Goal: Task Accomplishment & Management: Use online tool/utility

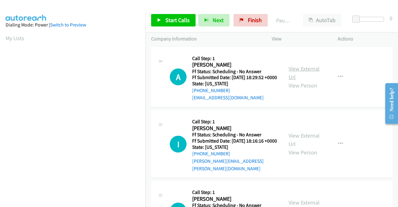
click at [310, 73] on link "View External Url" at bounding box center [304, 73] width 31 height 16
click at [179, 21] on span "Start Calls" at bounding box center [177, 19] width 24 height 7
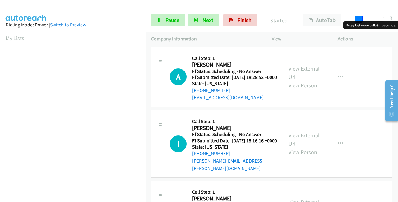
drag, startPoint x: 357, startPoint y: 16, endPoint x: 359, endPoint y: 19, distance: 3.5
click at [359, 19] on span at bounding box center [358, 19] width 7 height 7
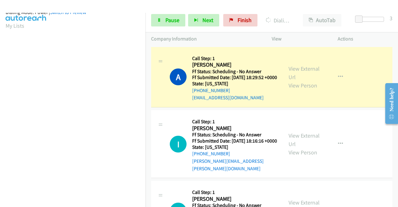
scroll to position [142, 0]
click at [289, 142] on link "View External Url" at bounding box center [304, 140] width 31 height 16
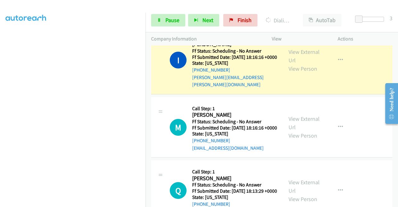
scroll to position [93, 0]
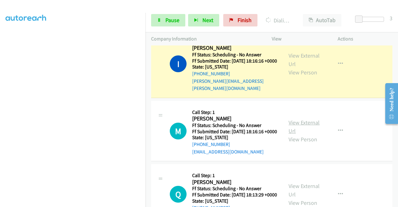
click at [300, 132] on link "View External Url" at bounding box center [304, 127] width 31 height 16
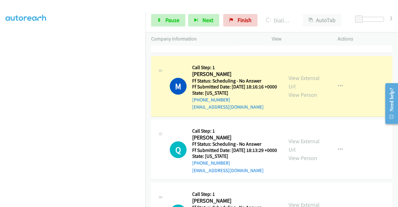
scroll to position [155, 0]
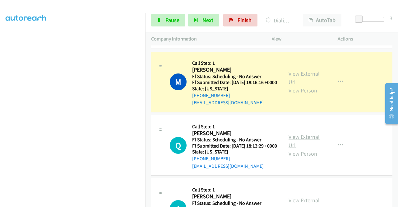
click at [308, 149] on link "View External Url" at bounding box center [304, 141] width 31 height 16
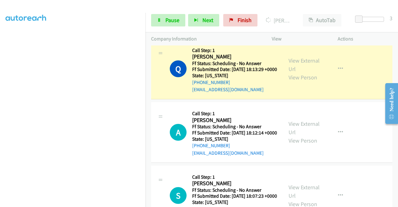
scroll to position [249, 0]
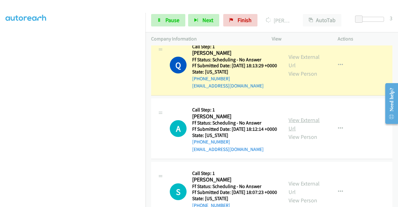
click at [311, 132] on link "View External Url" at bounding box center [304, 124] width 31 height 16
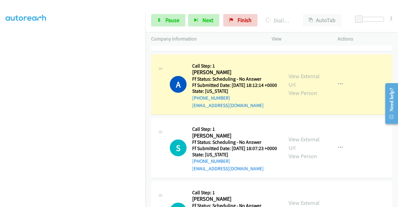
scroll to position [311, 0]
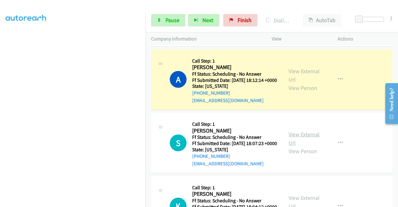
click at [302, 146] on link "View External Url" at bounding box center [304, 139] width 31 height 16
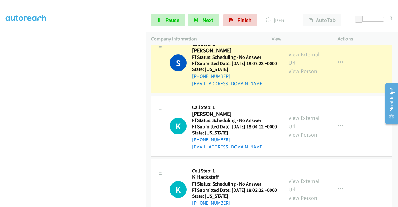
scroll to position [142, 0]
click at [296, 130] on link "View External Url" at bounding box center [304, 122] width 31 height 16
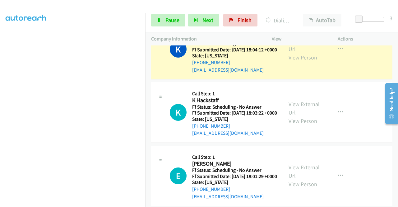
scroll to position [497, 0]
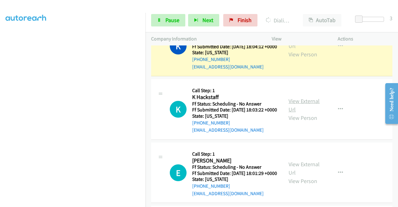
click at [295, 113] on link "View External Url" at bounding box center [304, 105] width 31 height 16
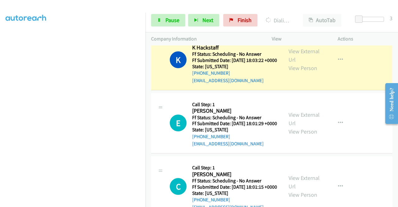
scroll to position [560, 0]
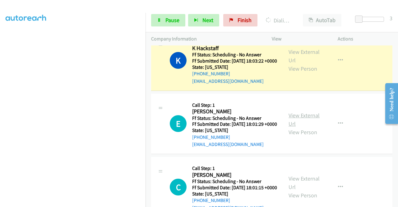
click at [299, 127] on link "View External Url" at bounding box center [304, 120] width 31 height 16
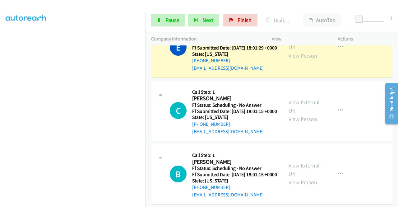
scroll to position [653, 0]
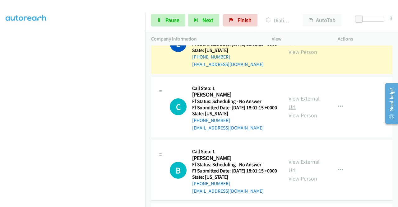
click at [300, 110] on link "View External Url" at bounding box center [304, 103] width 31 height 16
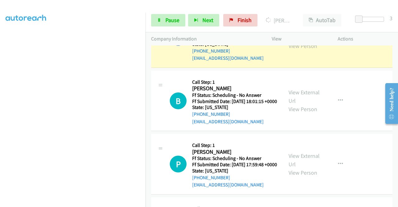
scroll to position [746, 0]
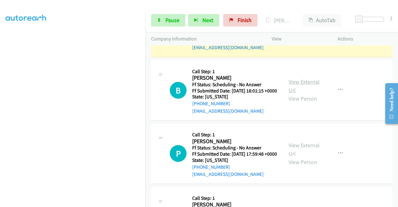
click at [297, 94] on link "View External Url" at bounding box center [304, 86] width 31 height 16
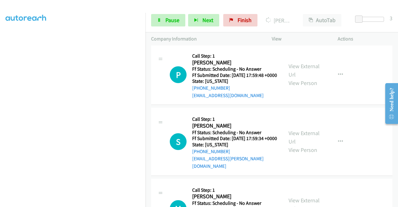
scroll to position [840, 0]
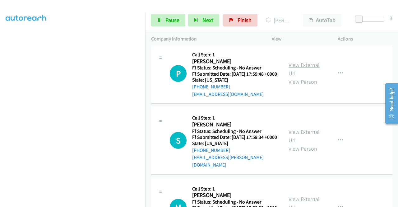
click at [300, 77] on link "View External Url" at bounding box center [304, 69] width 31 height 16
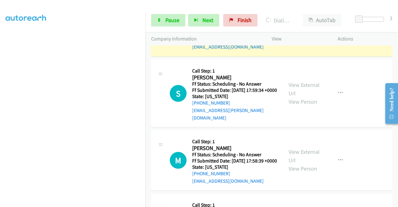
scroll to position [902, 0]
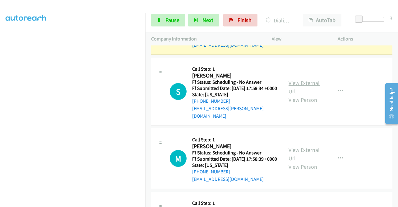
click at [296, 95] on link "View External Url" at bounding box center [304, 87] width 31 height 16
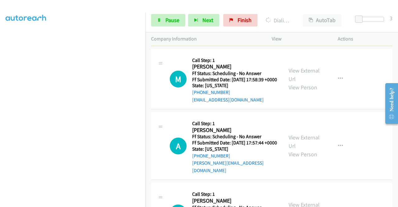
scroll to position [995, 0]
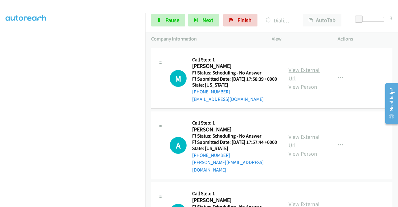
click at [298, 82] on link "View External Url" at bounding box center [304, 74] width 31 height 16
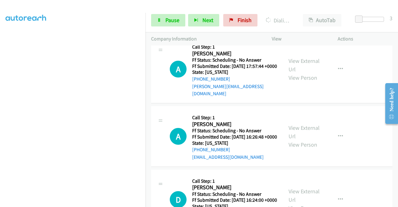
scroll to position [1088, 0]
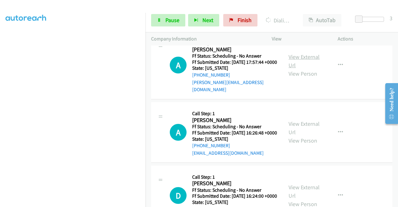
click at [302, 69] on link "View External Url" at bounding box center [304, 61] width 31 height 16
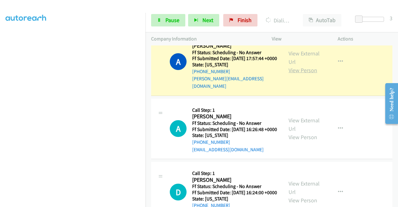
scroll to position [1150, 0]
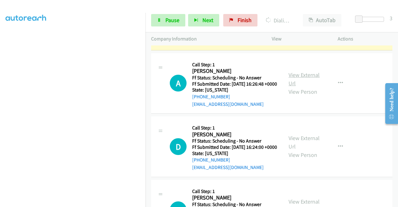
click at [308, 87] on link "View External Url" at bounding box center [304, 79] width 31 height 16
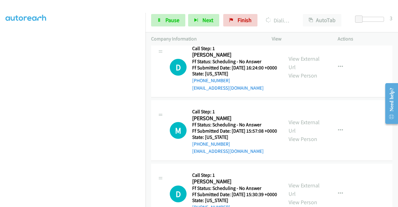
scroll to position [1244, 0]
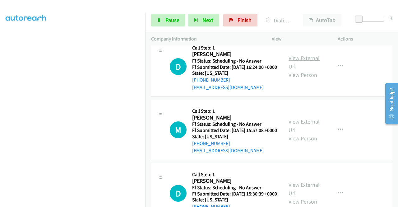
click at [292, 70] on link "View External Url" at bounding box center [304, 62] width 31 height 16
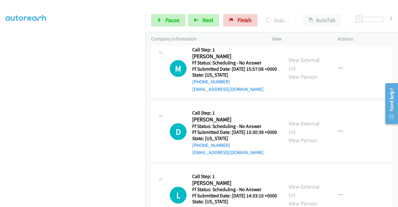
scroll to position [1337, 0]
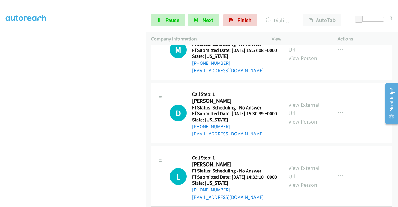
click at [298, 53] on link "View External Url" at bounding box center [304, 46] width 31 height 16
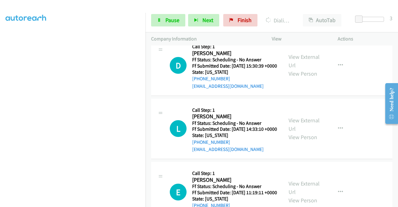
scroll to position [1399, 0]
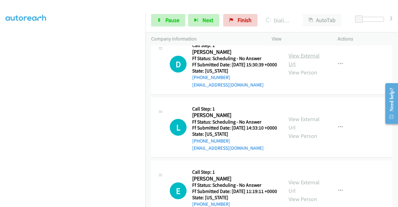
click at [303, 67] on link "View External Url" at bounding box center [304, 60] width 31 height 16
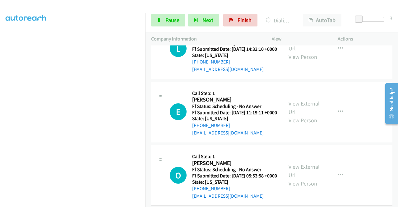
scroll to position [1492, 0]
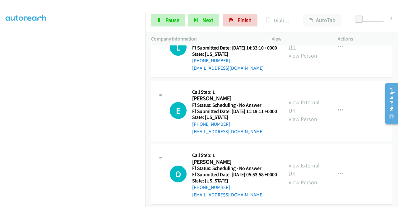
click at [296, 51] on link "View External Url" at bounding box center [304, 43] width 31 height 16
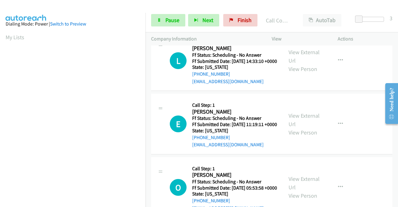
scroll to position [0, 0]
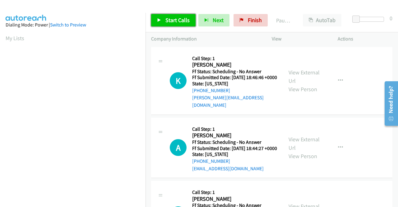
click at [171, 22] on span "Start Calls" at bounding box center [177, 19] width 24 height 7
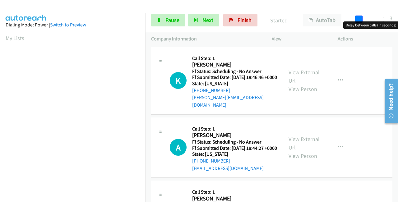
click at [361, 19] on span at bounding box center [358, 19] width 7 height 7
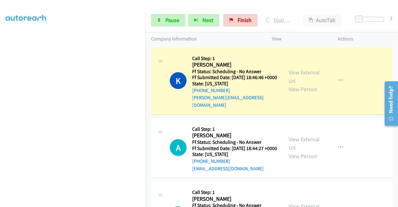
scroll to position [106, 0]
click at [289, 69] on link "View External Url" at bounding box center [304, 77] width 31 height 16
click at [300, 141] on link "View External Url" at bounding box center [304, 144] width 31 height 16
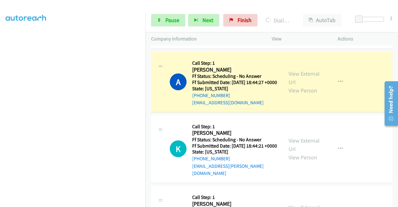
scroll to position [93, 0]
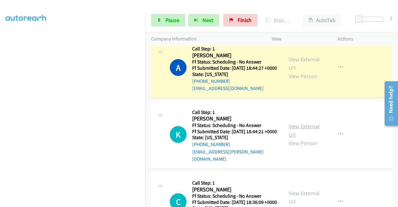
click at [300, 129] on link "View External Url" at bounding box center [304, 131] width 31 height 16
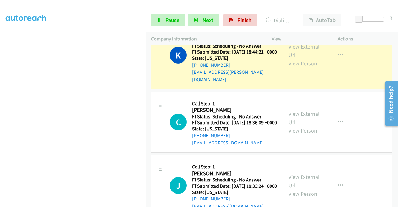
scroll to position [187, 0]
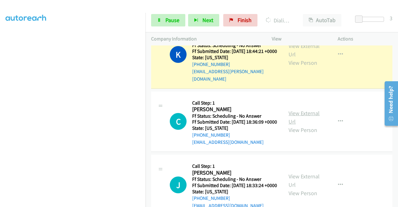
click at [302, 119] on link "View External Url" at bounding box center [304, 117] width 31 height 16
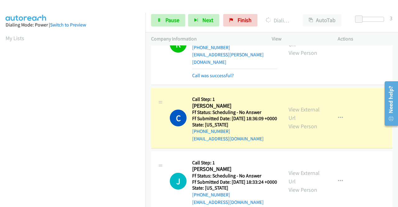
scroll to position [218, 0]
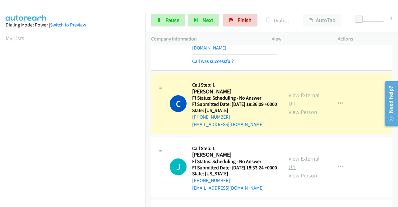
click at [302, 170] on link "View External Url" at bounding box center [304, 163] width 31 height 16
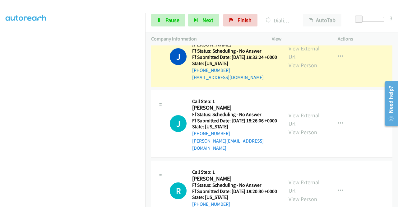
scroll to position [349, 0]
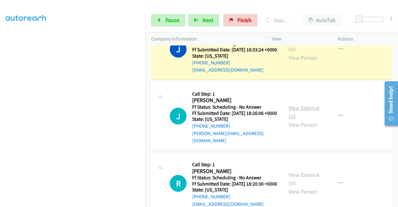
click at [303, 120] on link "View External Url" at bounding box center [304, 112] width 31 height 16
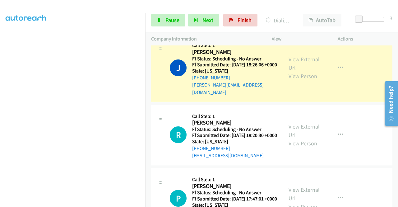
scroll to position [411, 0]
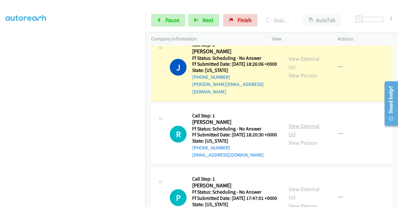
click at [292, 138] on link "View External Url" at bounding box center [304, 130] width 31 height 16
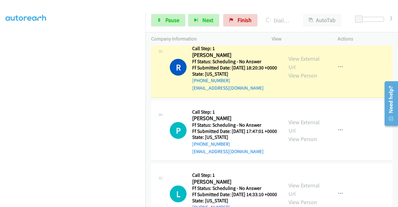
scroll to position [504, 0]
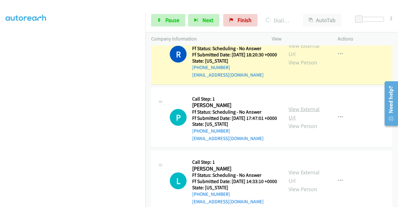
click at [298, 121] on link "View External Url" at bounding box center [304, 113] width 31 height 16
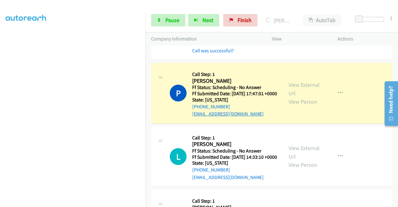
scroll to position [566, 0]
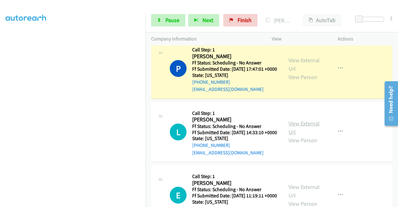
click at [294, 135] on link "View External Url" at bounding box center [304, 128] width 31 height 16
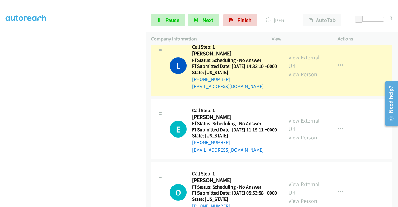
scroll to position [659, 0]
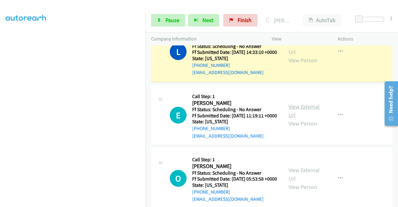
click at [294, 118] on link "View External Url" at bounding box center [304, 111] width 31 height 16
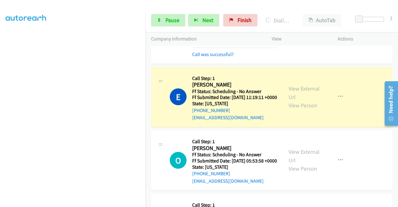
scroll to position [722, 0]
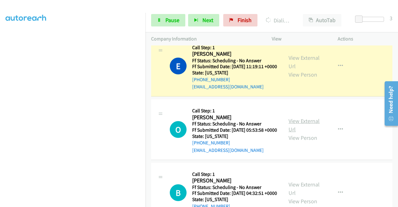
click at [289, 133] on link "View External Url" at bounding box center [304, 125] width 31 height 16
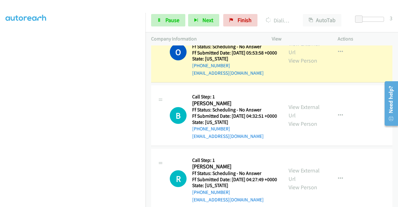
scroll to position [815, 0]
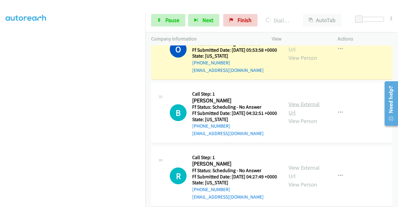
click at [305, 116] on link "View External Url" at bounding box center [304, 108] width 31 height 16
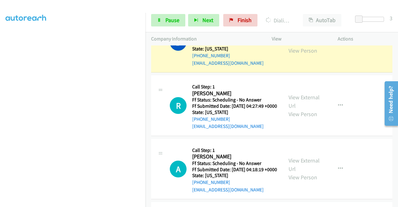
scroll to position [908, 0]
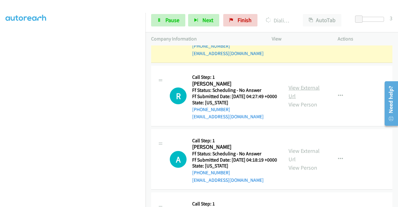
click at [293, 99] on link "View External Url" at bounding box center [304, 92] width 31 height 16
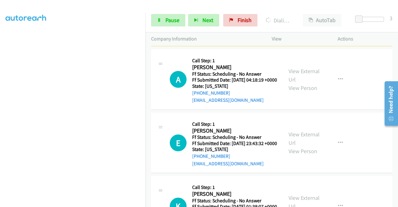
scroll to position [1002, 0]
click at [294, 83] on link "View External Url" at bounding box center [304, 75] width 31 height 16
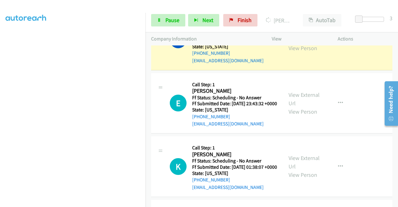
scroll to position [1064, 0]
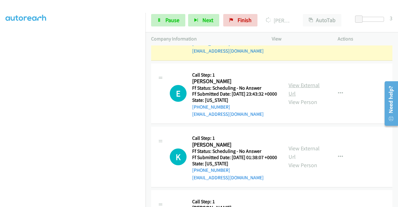
click at [293, 97] on link "View External Url" at bounding box center [304, 89] width 31 height 16
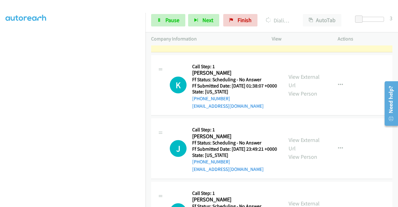
scroll to position [1157, 0]
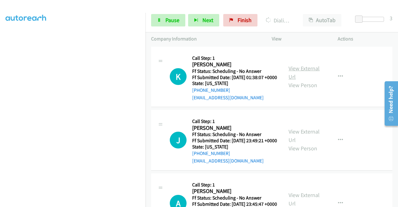
click at [293, 80] on link "View External Url" at bounding box center [304, 73] width 31 height 16
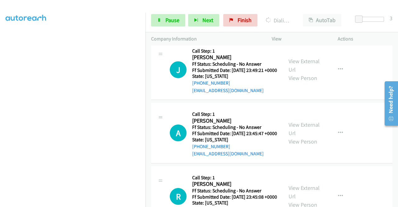
scroll to position [1250, 0]
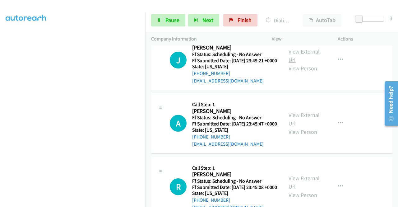
click at [297, 63] on link "View External Url" at bounding box center [304, 56] width 31 height 16
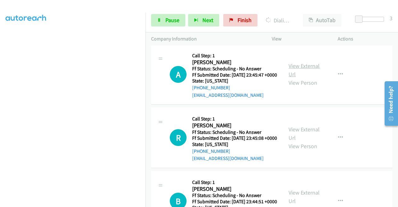
scroll to position [1344, 0]
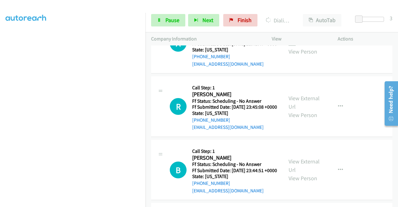
click at [303, 47] on link "View External Url" at bounding box center [304, 39] width 31 height 16
click at [167, 18] on span "Pause" at bounding box center [172, 19] width 14 height 7
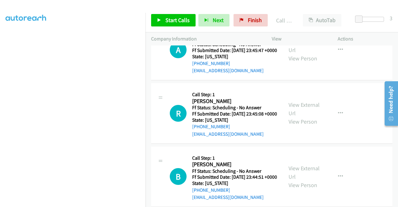
scroll to position [111, 0]
click at [167, 23] on span "Start Calls" at bounding box center [177, 19] width 24 height 7
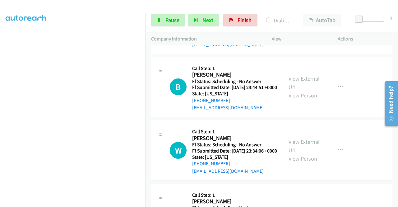
scroll to position [1443, 0]
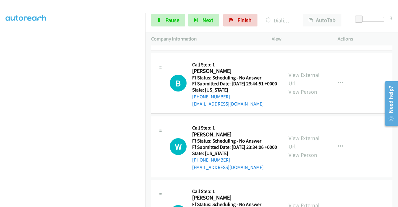
click at [299, 23] on link "View External Url" at bounding box center [304, 16] width 31 height 16
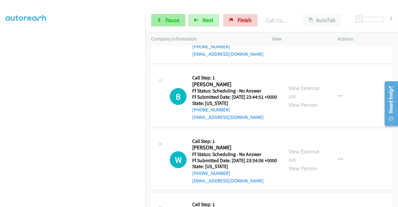
scroll to position [1450, 0]
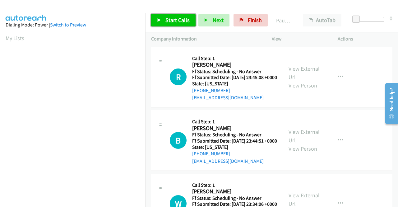
click at [178, 17] on span "Start Calls" at bounding box center [177, 19] width 24 height 7
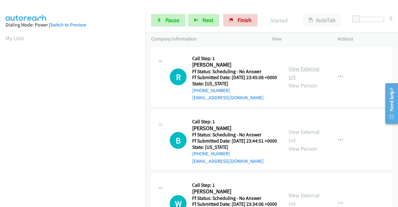
click at [307, 70] on link "View External Url" at bounding box center [304, 73] width 31 height 16
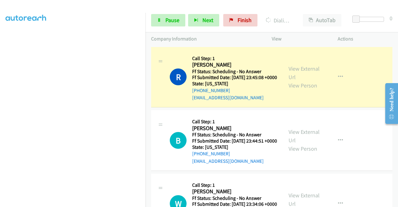
scroll to position [142, 0]
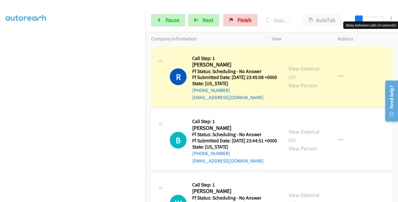
click at [355, 21] on span at bounding box center [358, 19] width 7 height 7
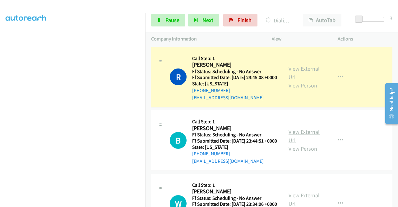
click at [312, 144] on link "View External Url" at bounding box center [304, 136] width 31 height 16
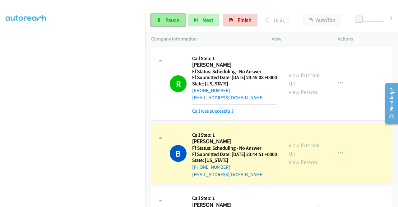
click at [174, 17] on span "Pause" at bounding box center [172, 19] width 14 height 7
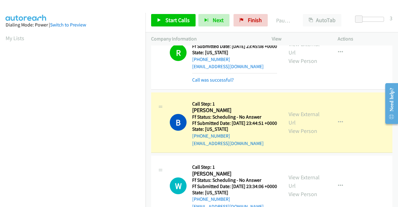
scroll to position [62, 0]
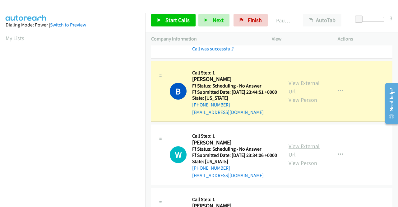
click at [307, 158] on link "View External Url" at bounding box center [304, 150] width 31 height 16
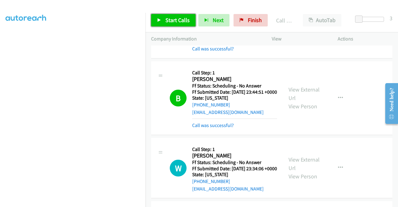
click at [177, 22] on span "Start Calls" at bounding box center [177, 19] width 24 height 7
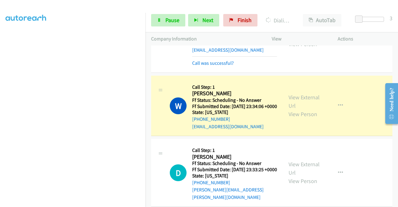
scroll to position [155, 0]
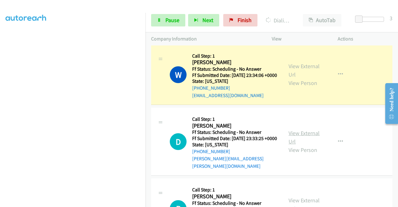
click at [313, 145] on link "View External Url" at bounding box center [304, 137] width 31 height 16
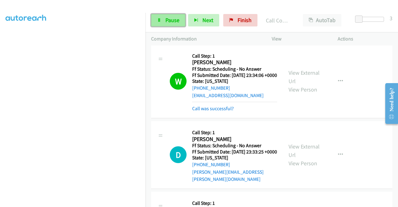
click at [180, 19] on link "Pause" at bounding box center [168, 20] width 34 height 12
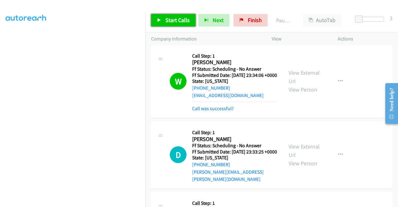
click at [173, 20] on span "Start Calls" at bounding box center [177, 19] width 24 height 7
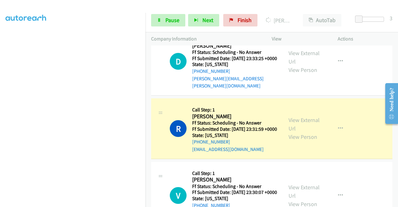
scroll to position [280, 0]
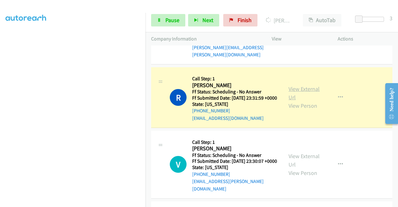
click at [289, 101] on link "View External Url" at bounding box center [304, 93] width 31 height 16
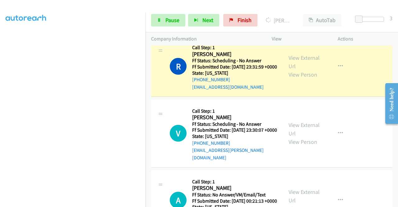
scroll to position [142, 0]
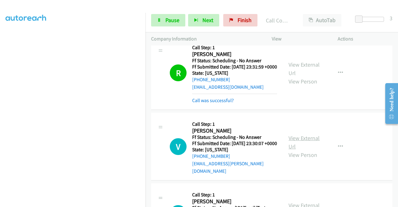
click at [305, 150] on link "View External Url" at bounding box center [304, 142] width 31 height 16
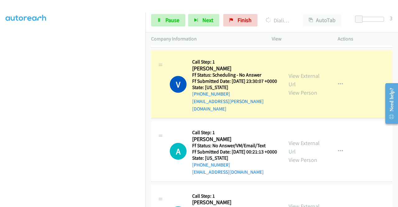
scroll to position [404, 0]
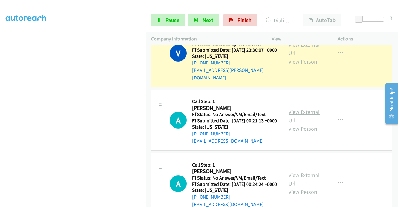
click at [301, 124] on link "View External Url" at bounding box center [304, 116] width 31 height 16
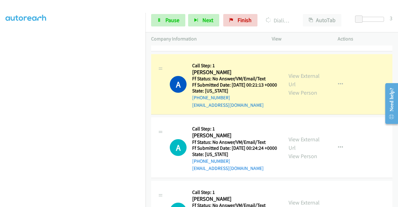
scroll to position [466, 0]
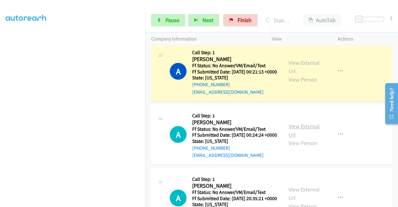
click at [305, 138] on link "View External Url" at bounding box center [304, 131] width 31 height 16
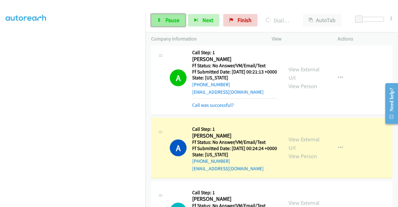
click at [161, 24] on link "Pause" at bounding box center [168, 20] width 34 height 12
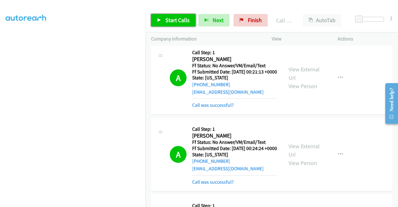
click at [178, 21] on span "Start Calls" at bounding box center [177, 19] width 24 height 7
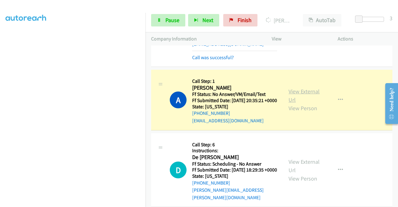
click at [292, 103] on link "View External Url" at bounding box center [304, 96] width 31 height 16
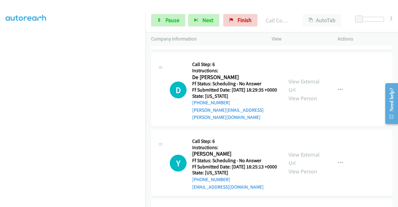
scroll to position [715, 0]
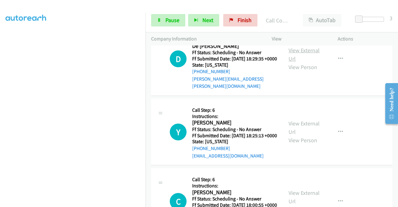
click at [300, 62] on link "View External Url" at bounding box center [304, 55] width 31 height 16
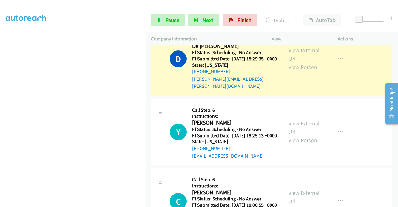
scroll to position [142, 0]
click at [304, 135] on link "View External Url" at bounding box center [304, 128] width 31 height 16
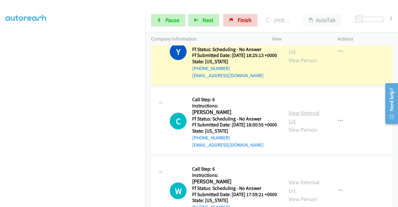
click at [293, 125] on link "View External Url" at bounding box center [304, 117] width 31 height 16
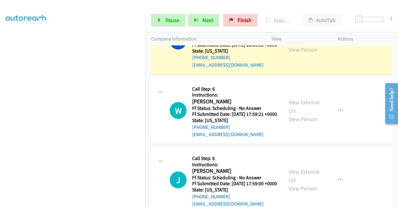
scroll to position [933, 0]
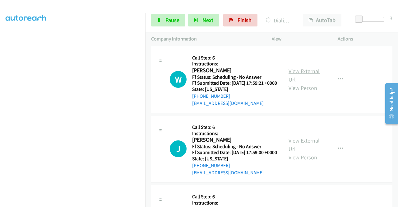
click at [298, 83] on link "View External Url" at bounding box center [304, 75] width 31 height 16
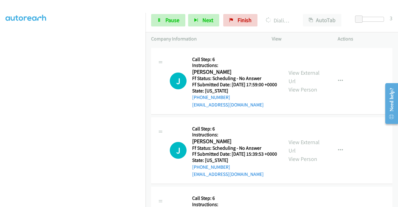
scroll to position [1033, 0]
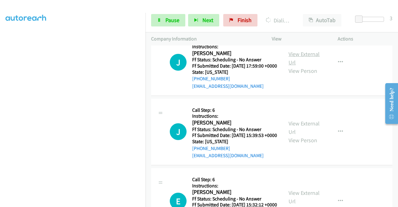
click at [308, 66] on link "View External Url" at bounding box center [304, 58] width 31 height 16
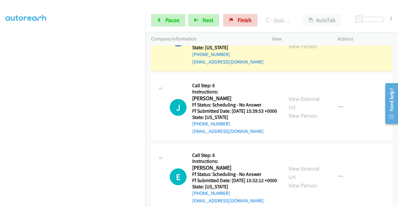
scroll to position [1101, 0]
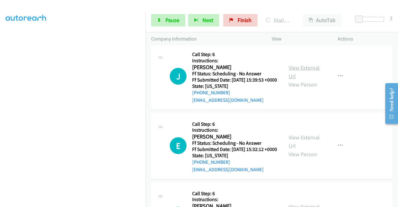
click at [293, 80] on link "View External Url" at bounding box center [304, 72] width 31 height 16
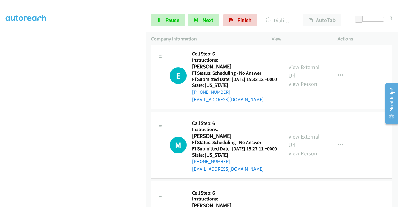
scroll to position [1195, 0]
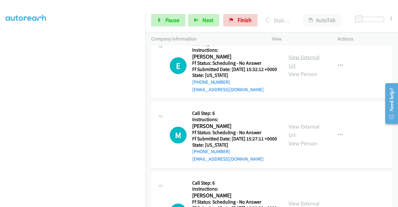
click at [307, 69] on link "View External Url" at bounding box center [304, 61] width 31 height 16
click at [166, 24] on link "Pause" at bounding box center [168, 20] width 34 height 12
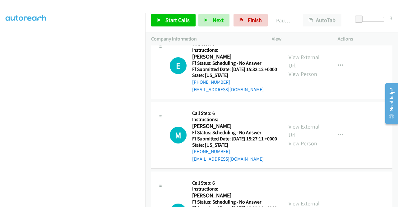
scroll to position [0, 0]
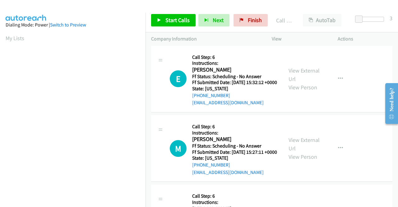
click at [221, 36] on link "Call was successful?" at bounding box center [213, 33] width 42 height 6
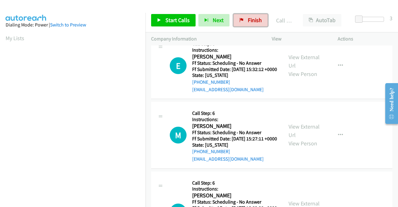
drag, startPoint x: 245, startPoint y: 16, endPoint x: 220, endPoint y: 33, distance: 29.9
click at [245, 16] on link "Finish" at bounding box center [251, 20] width 34 height 12
